Goal: Task Accomplishment & Management: Use online tool/utility

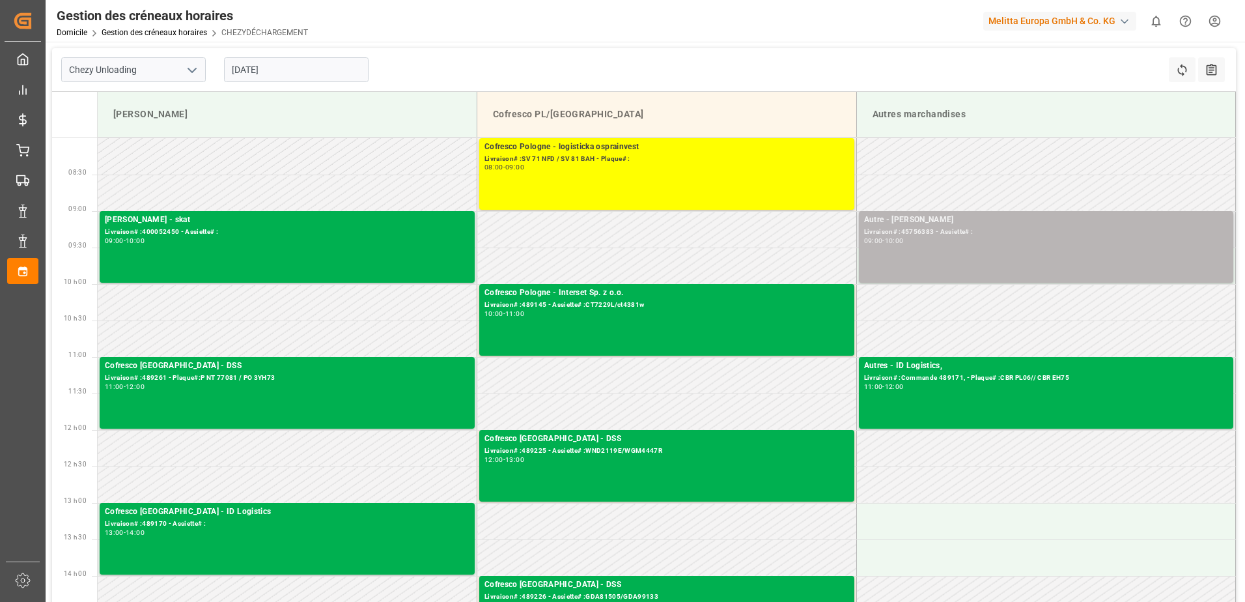
click at [1007, 232] on div "Livraison# :45756383 - Assiette# :" at bounding box center [1046, 232] width 365 height 11
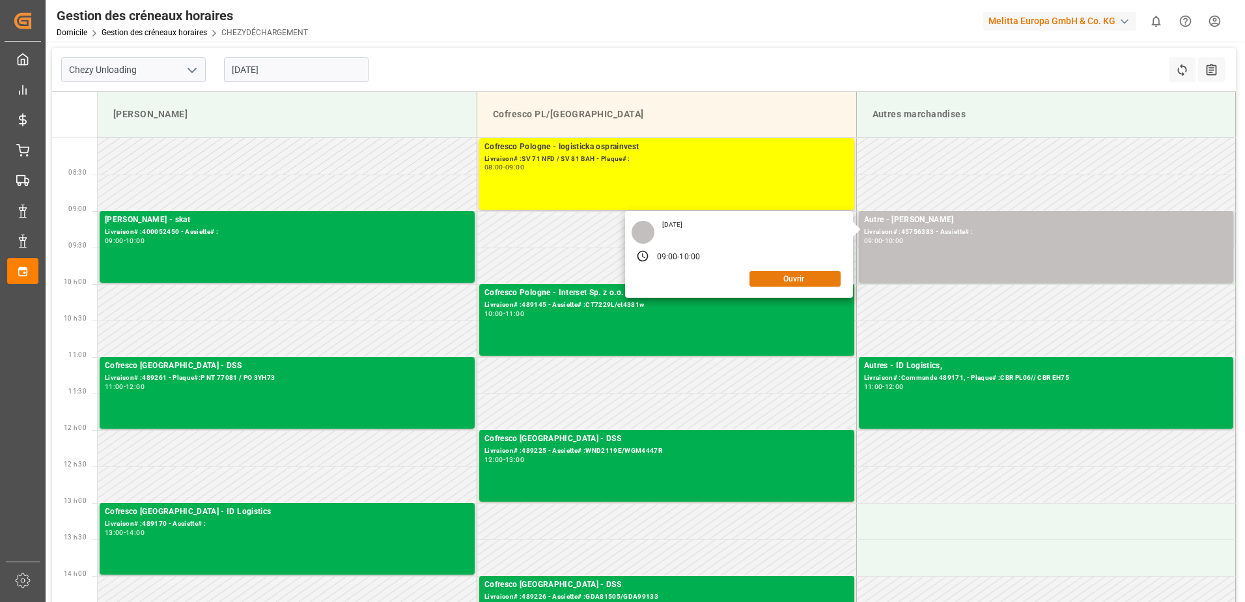
click at [820, 277] on button "Ouvrir" at bounding box center [794, 279] width 91 height 16
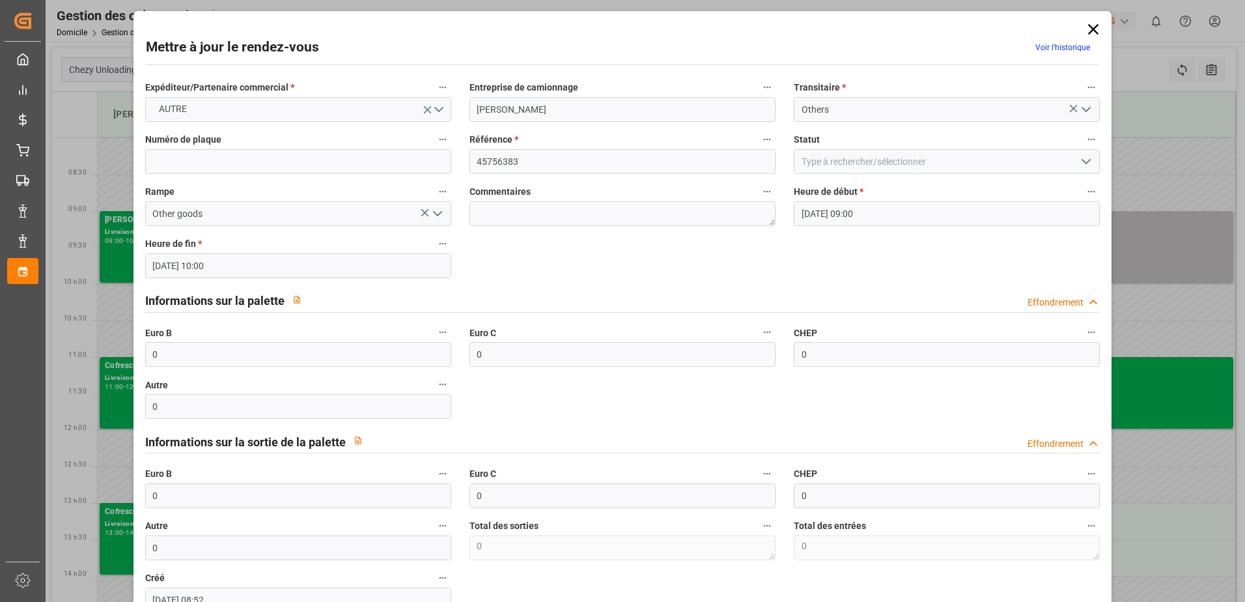
click at [1084, 161] on polyline "Ouvrir le menu" at bounding box center [1086, 162] width 8 height 4
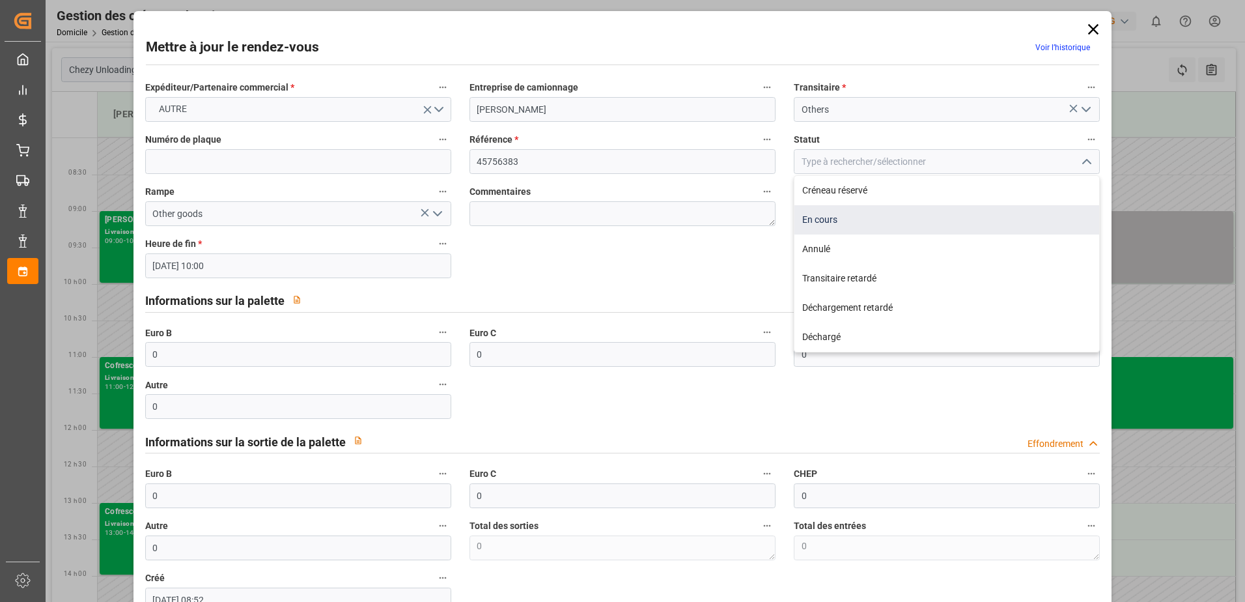
click at [878, 217] on div "En cours" at bounding box center [946, 219] width 305 height 29
type input "In Progress"
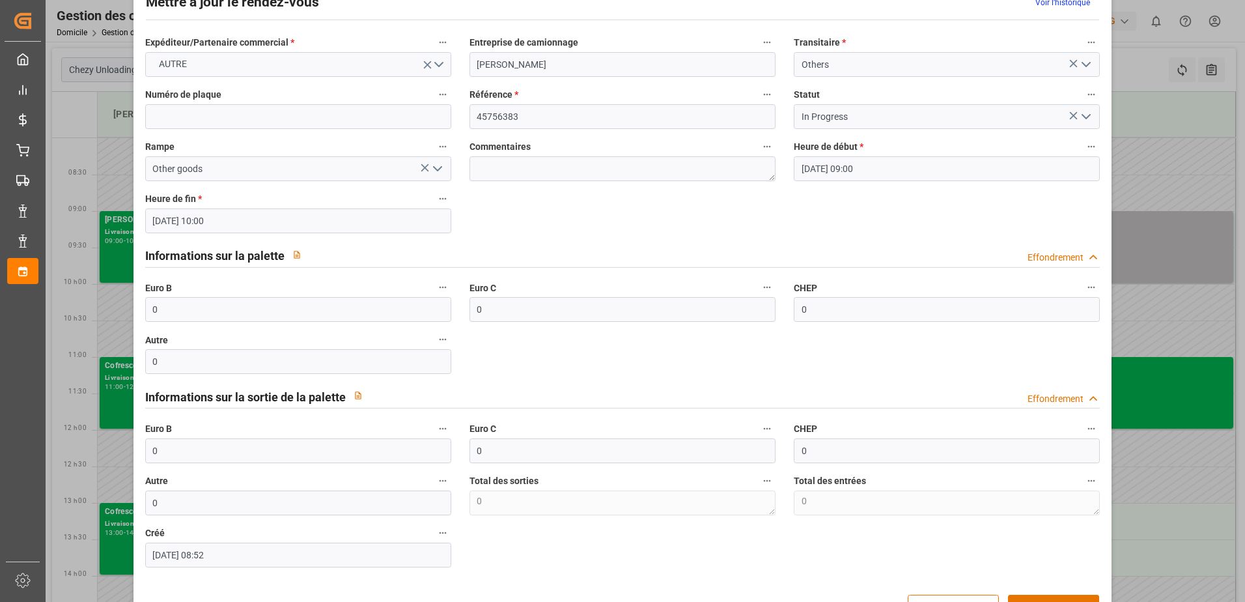
scroll to position [86, 0]
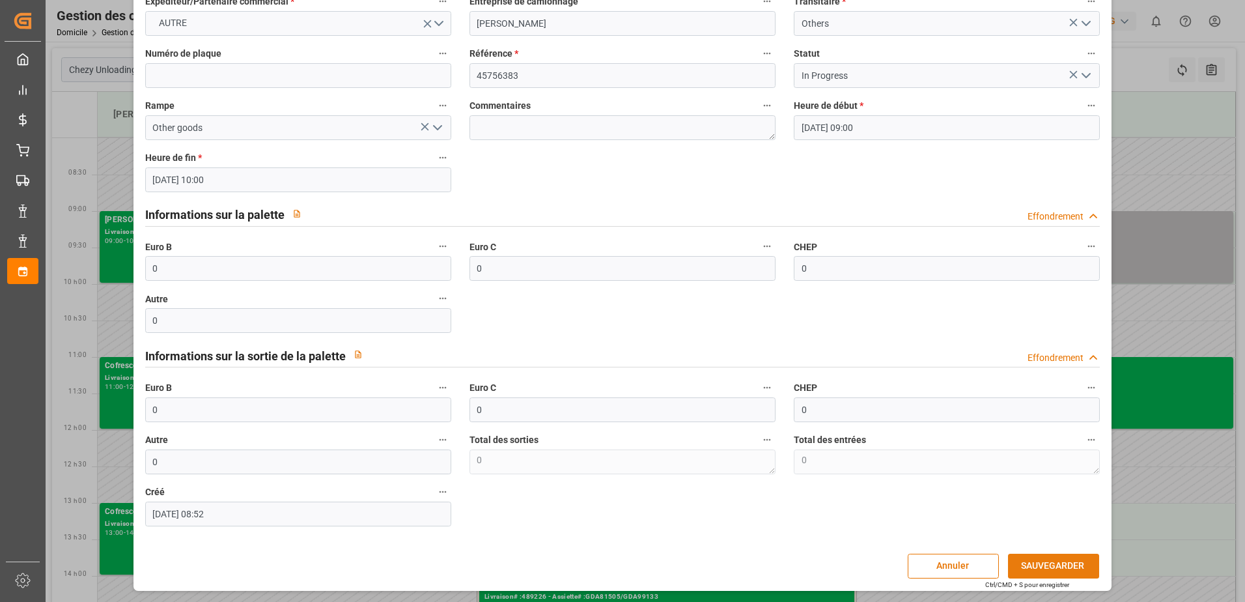
click at [1046, 563] on button "SAUVEGARDER" at bounding box center [1053, 565] width 91 height 25
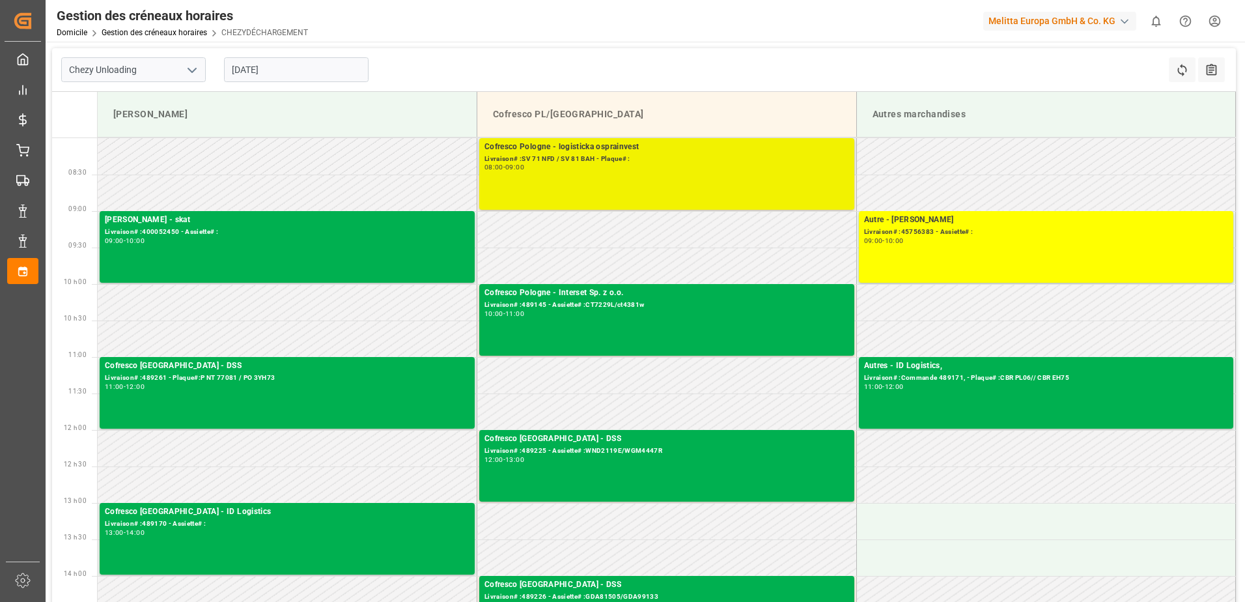
click at [593, 166] on div "08:00 - 09:00" at bounding box center [666, 167] width 365 height 7
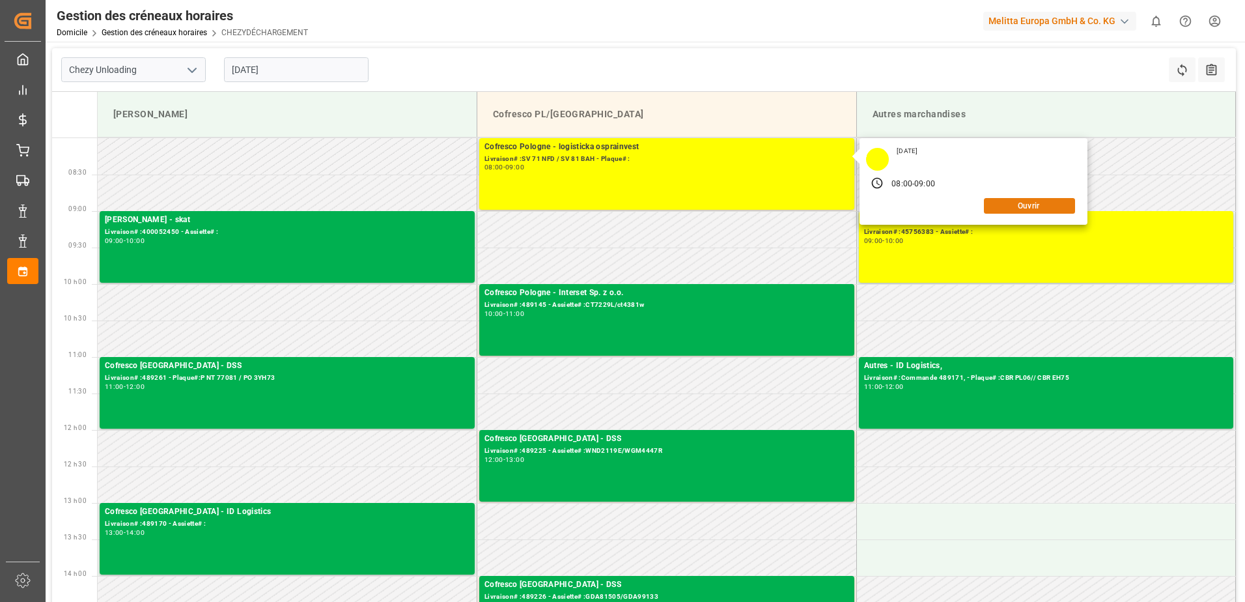
click at [1048, 204] on button "Ouvrir" at bounding box center [1029, 206] width 91 height 16
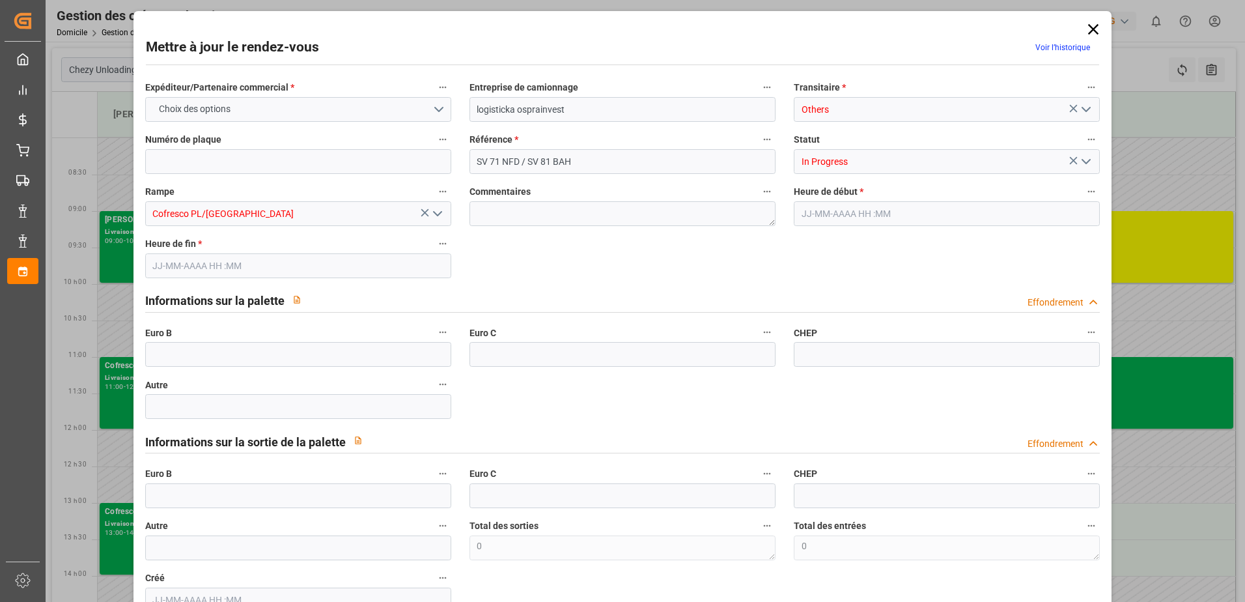
type input "0"
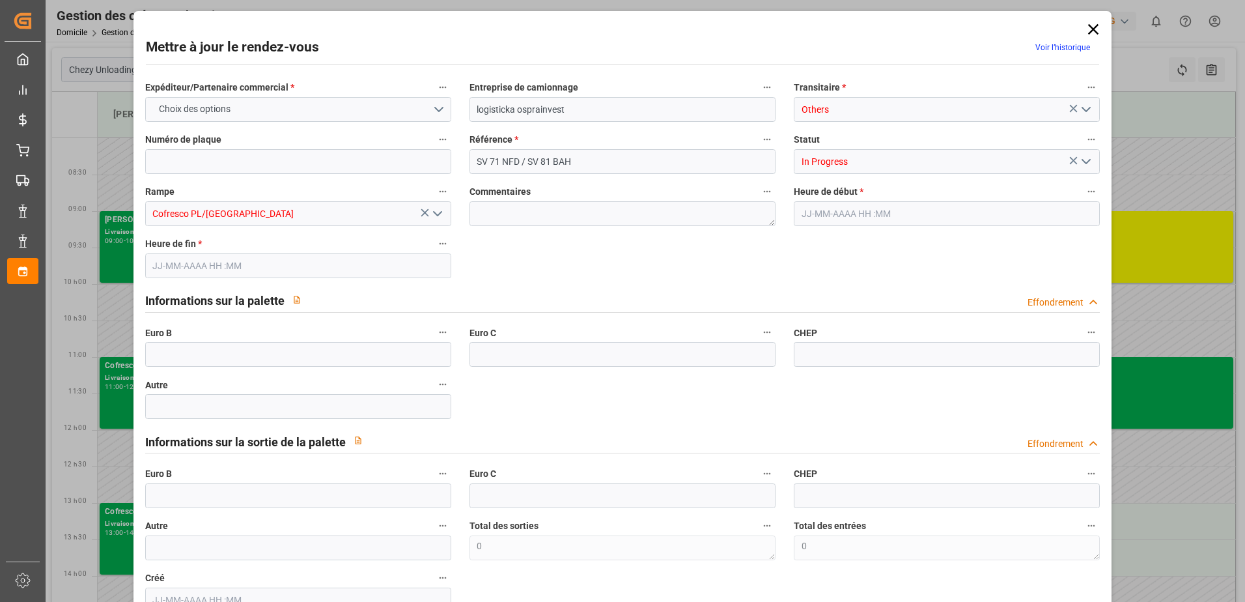
type input "0"
type input "[DATE] 08:00"
type input "[DATE] 09:00"
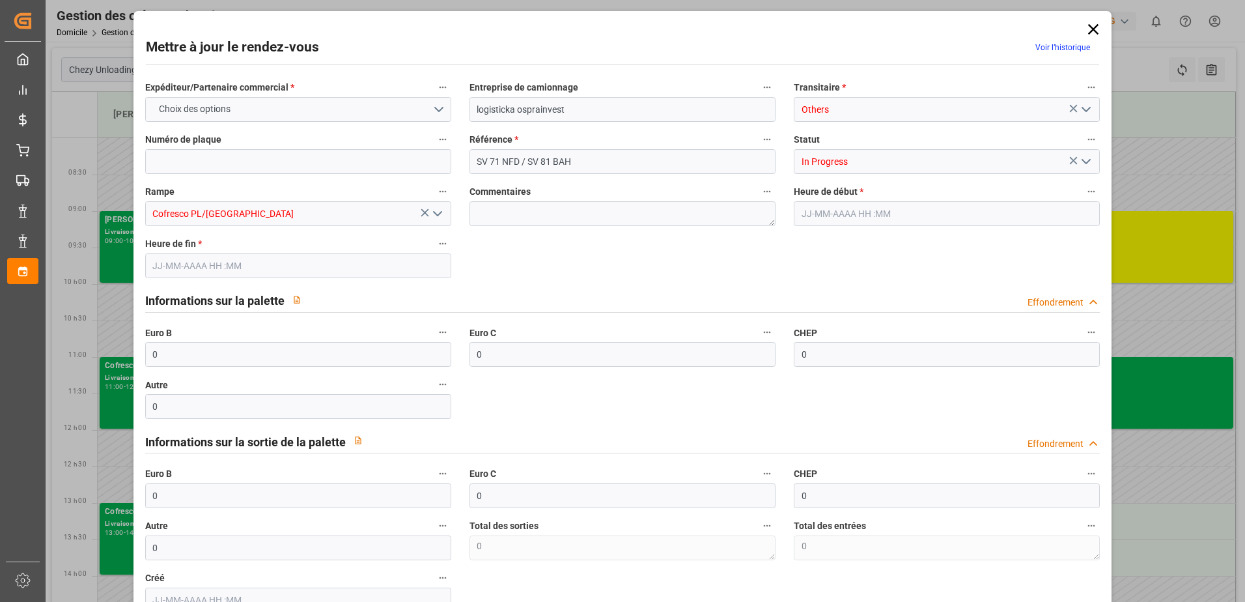
type input "[DATE] 10:00"
click at [207, 354] on input "0" at bounding box center [298, 354] width 306 height 25
type input "30"
click at [1082, 157] on icon "Ouvrir le menu" at bounding box center [1086, 162] width 16 height 16
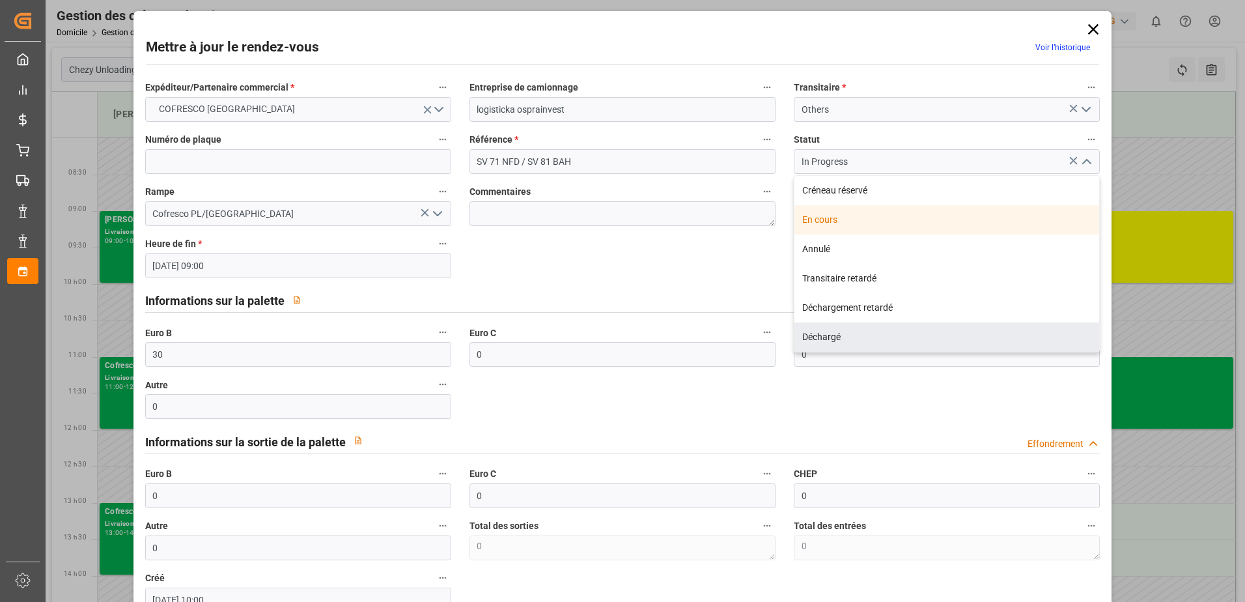
click at [846, 336] on div "Déchargé" at bounding box center [946, 336] width 305 height 29
type input "Unloaded"
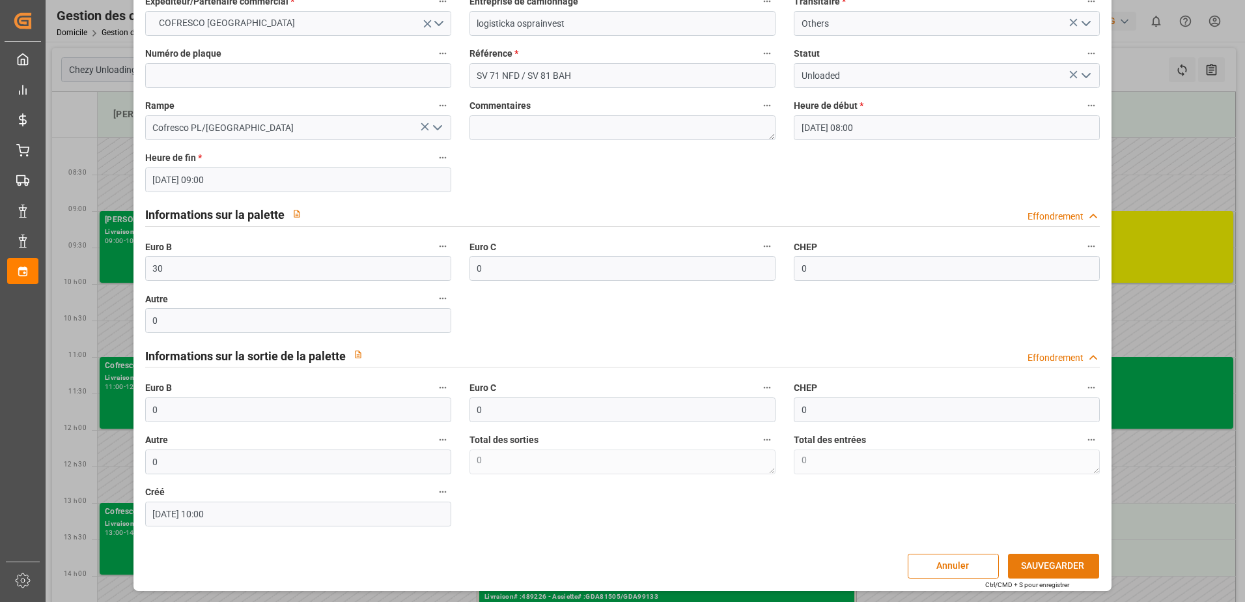
drag, startPoint x: 1042, startPoint y: 566, endPoint x: 1035, endPoint y: 556, distance: 11.7
click at [1039, 563] on button "SAUVEGARDER" at bounding box center [1053, 565] width 91 height 25
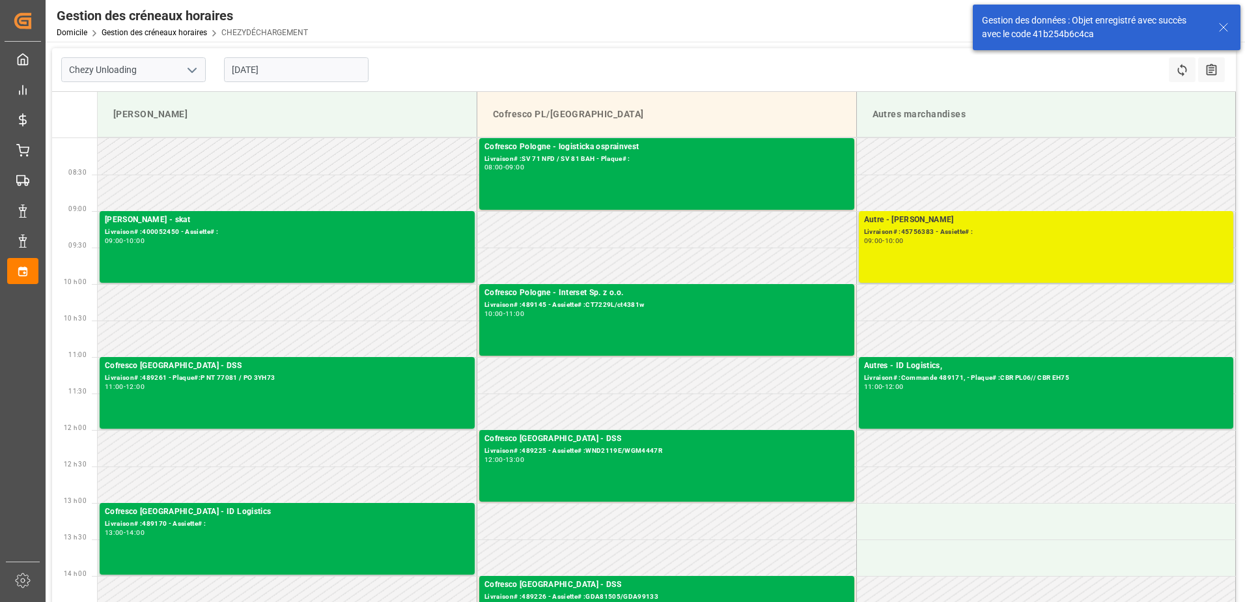
click at [996, 255] on div "Autre - [PERSON_NAME] Livraison# :45756383 - Assiette# : 09:00 - 10:00" at bounding box center [1046, 247] width 365 height 66
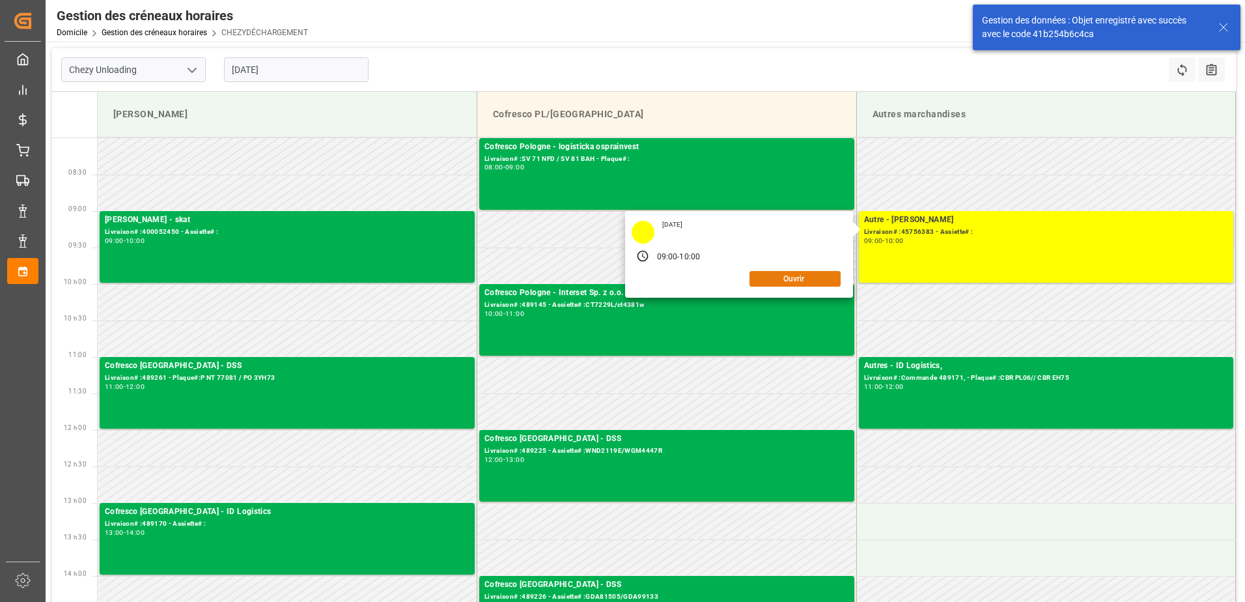
click at [817, 275] on button "Ouvrir" at bounding box center [794, 279] width 91 height 16
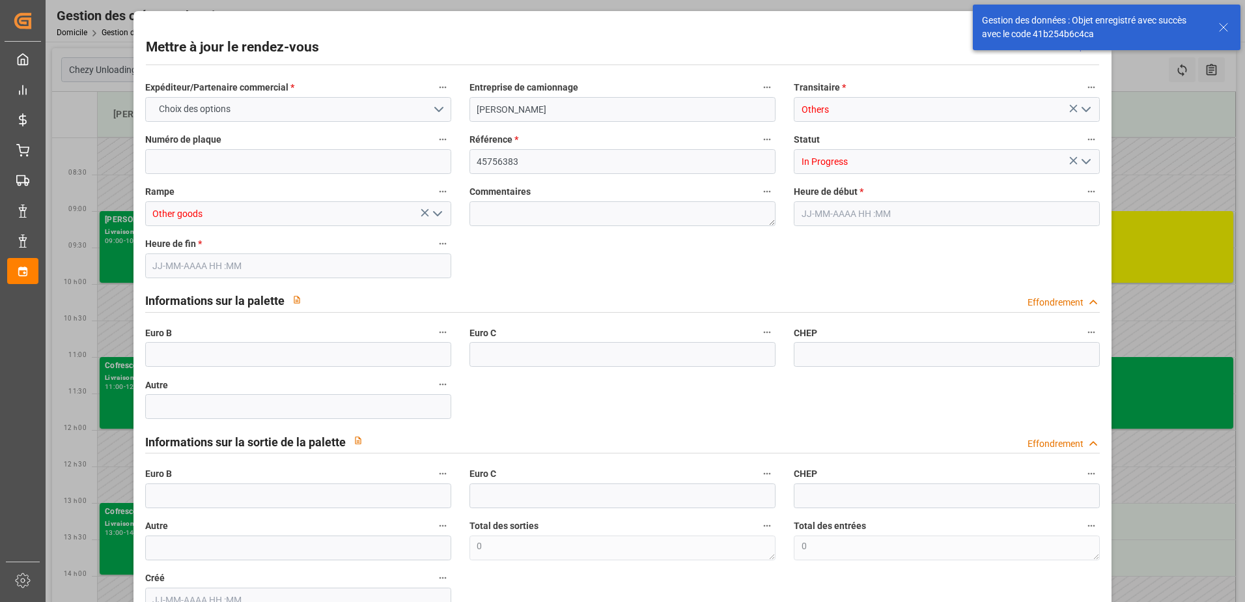
type input "0"
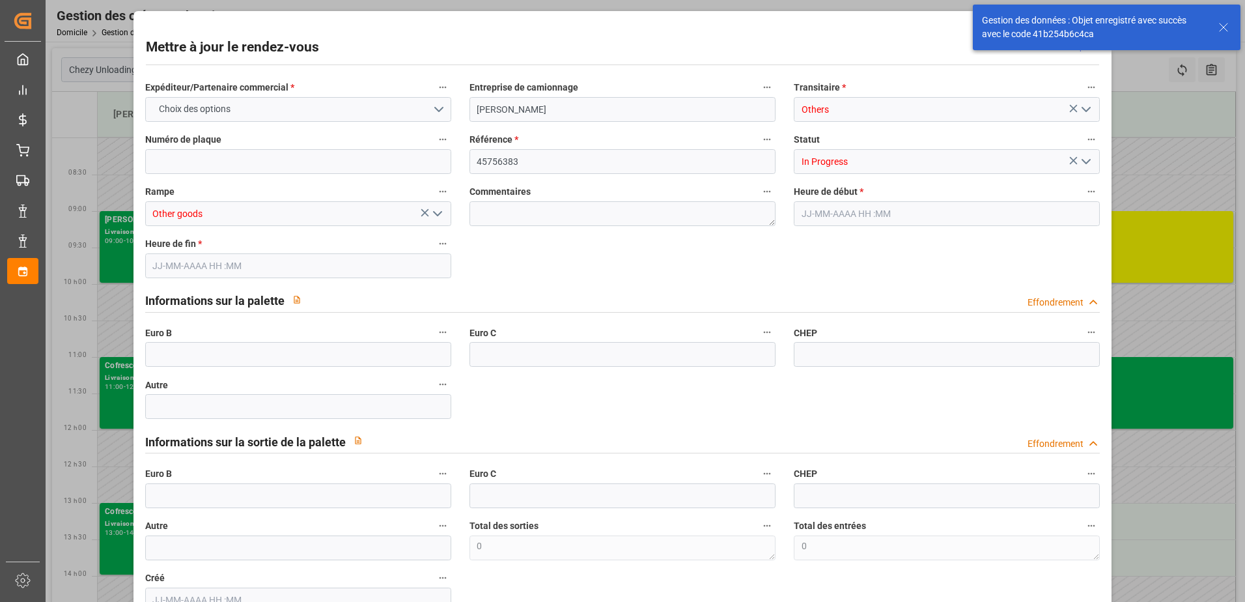
type input "0"
type input "[DATE] 09:00"
type input "[DATE] 10:00"
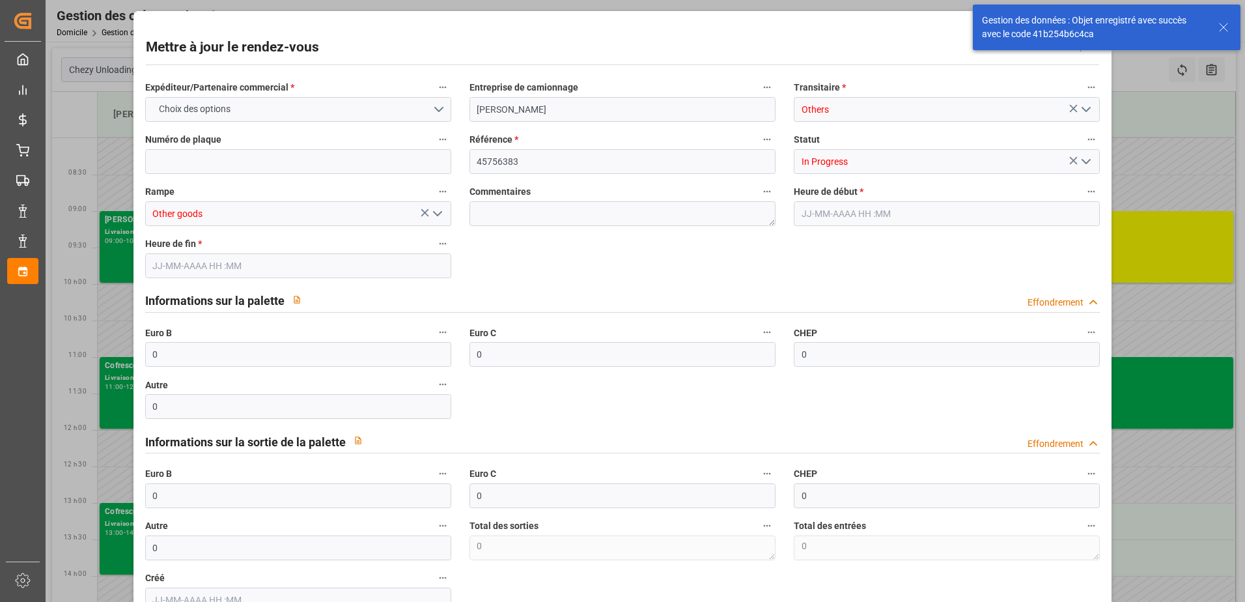
type input "[DATE] 08:52"
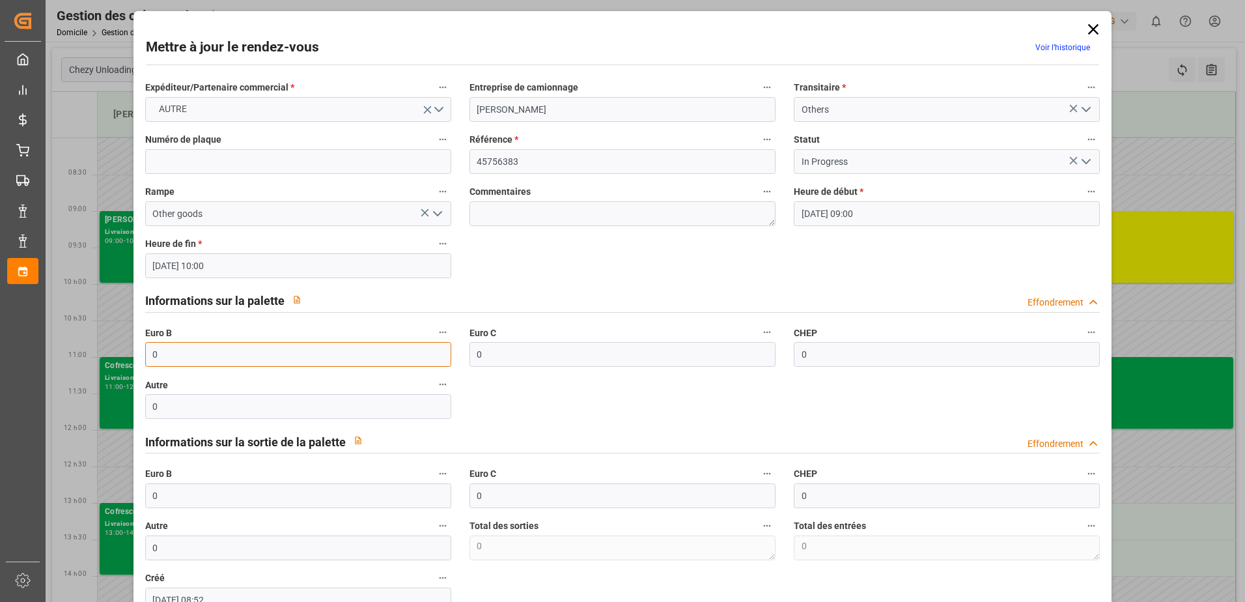
click at [191, 358] on input "0" at bounding box center [298, 354] width 306 height 25
type input "3"
click at [1088, 156] on icon "Ouvrir le menu" at bounding box center [1086, 162] width 16 height 16
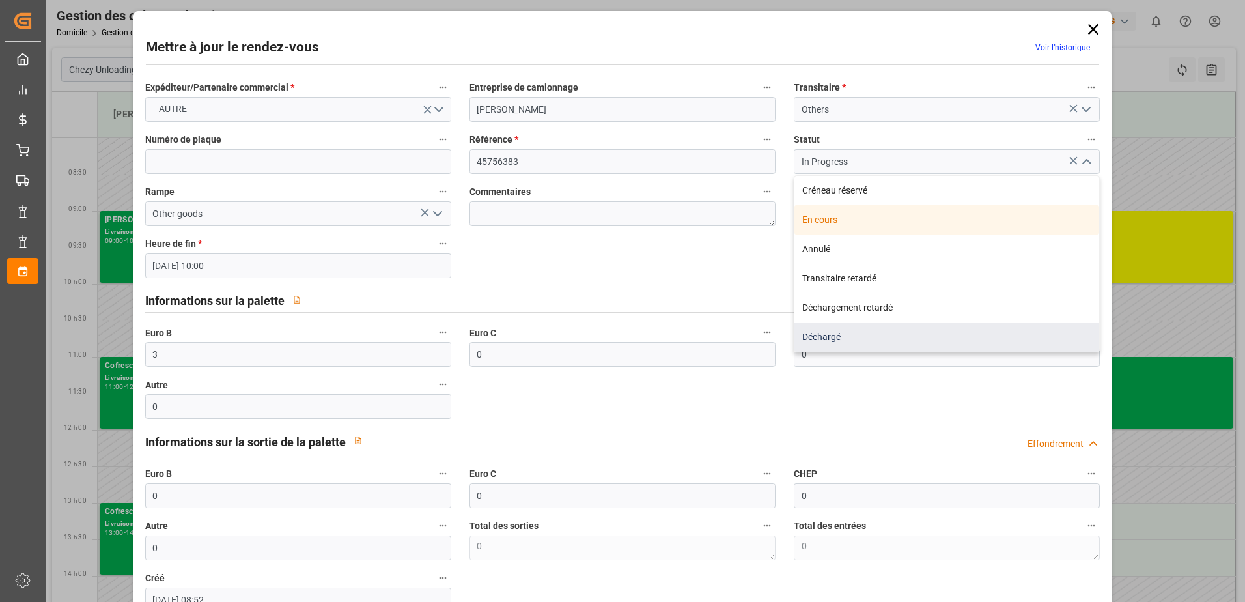
click at [840, 338] on div "Déchargé" at bounding box center [946, 336] width 305 height 29
type input "Unloaded"
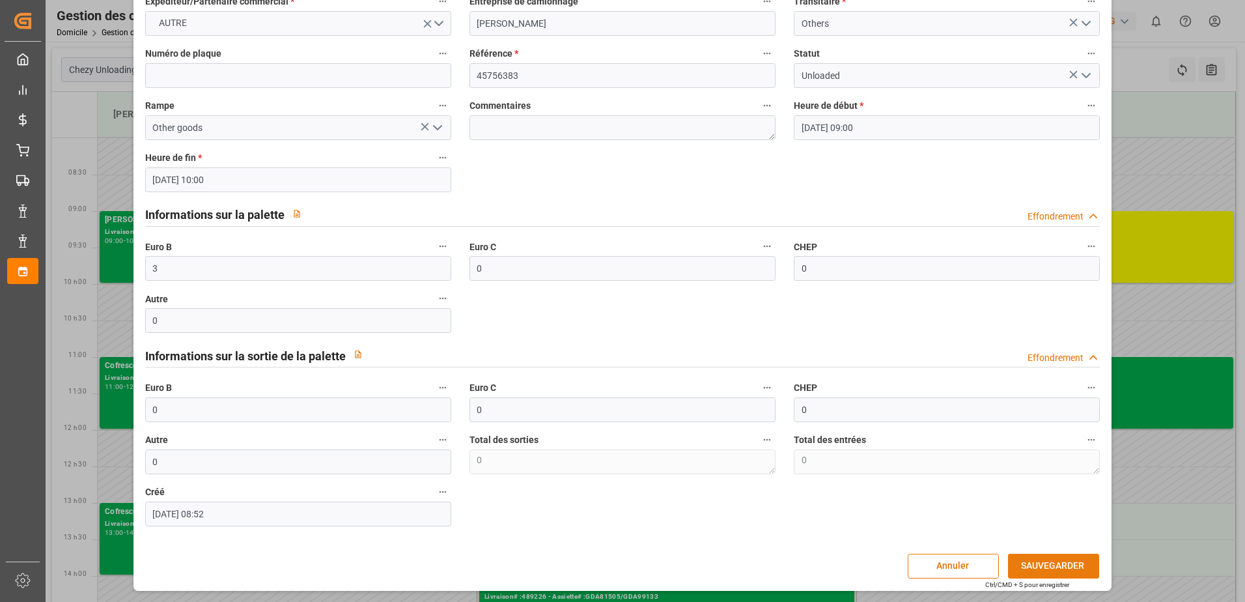
click at [1050, 565] on button "SAUVEGARDER" at bounding box center [1053, 565] width 91 height 25
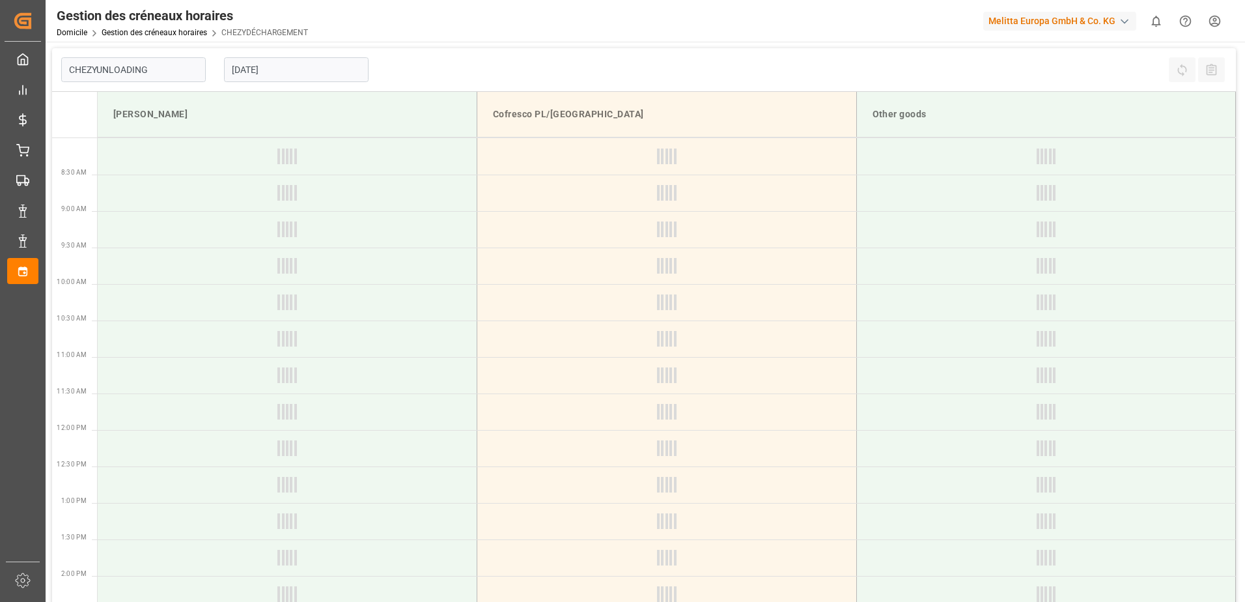
type input "Chezy Unloading"
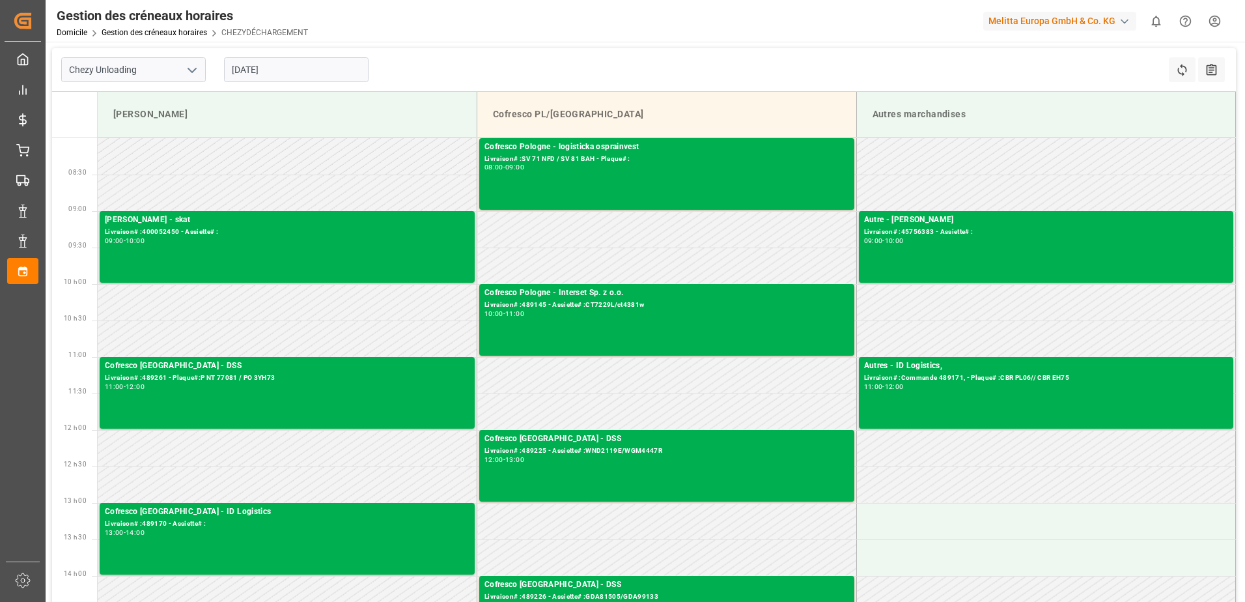
click at [244, 76] on input "[DATE]" at bounding box center [296, 69] width 145 height 25
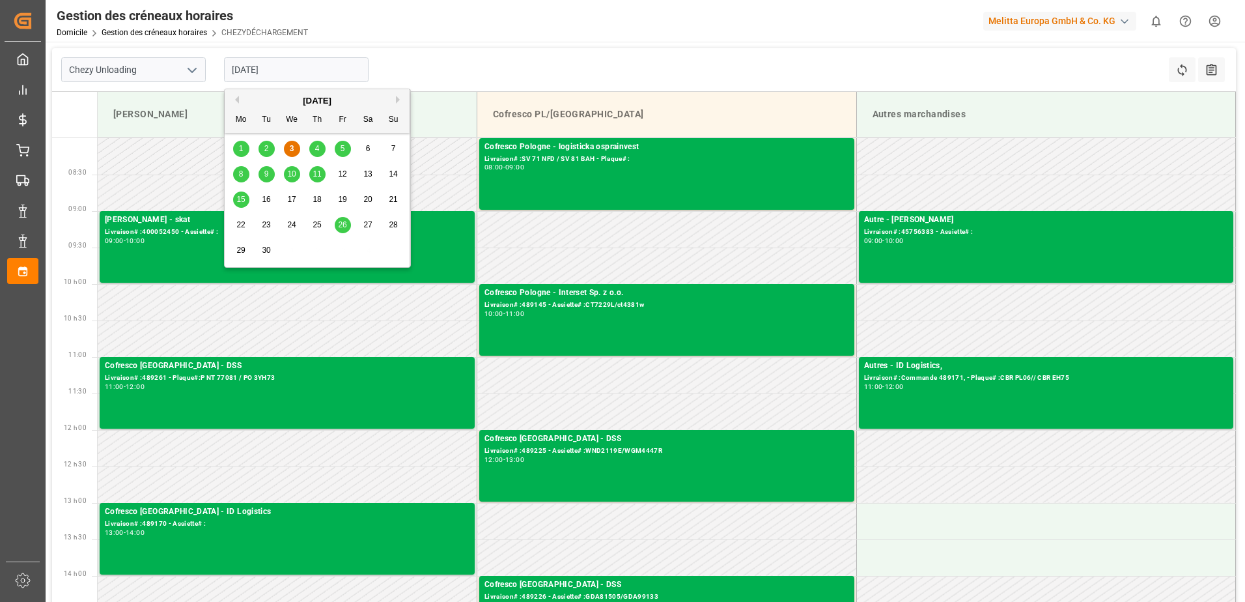
click at [321, 145] on div "4" at bounding box center [317, 149] width 16 height 16
type input "04-09-2025"
